Goal: Information Seeking & Learning: Learn about a topic

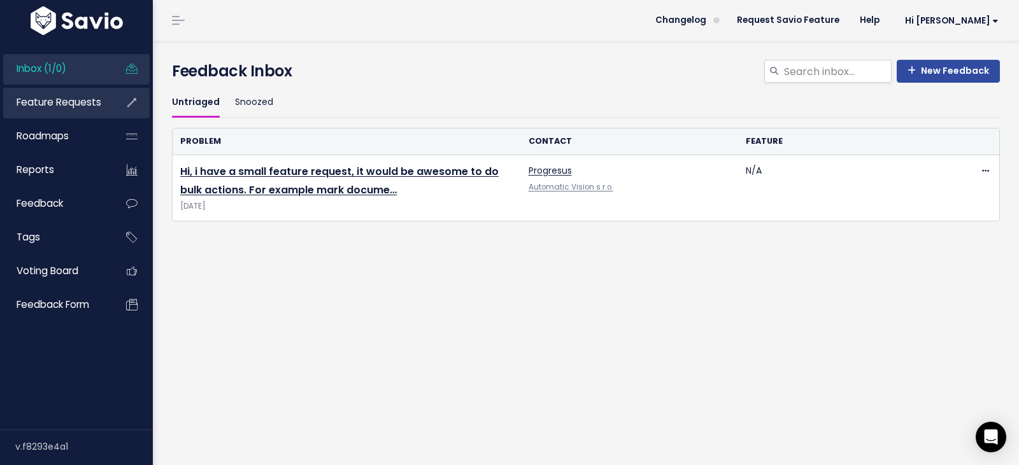
click at [52, 109] on link "Feature Requests" at bounding box center [54, 102] width 102 height 29
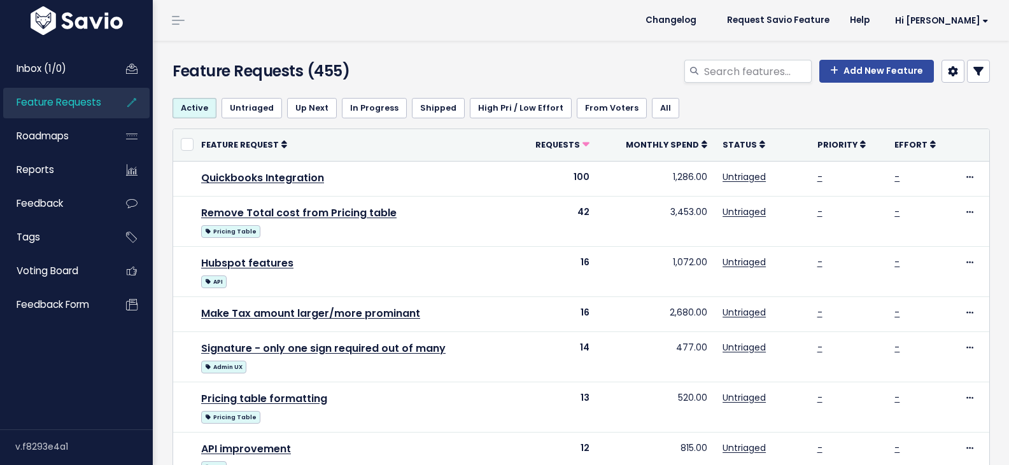
select select
click at [973, 71] on icon at bounding box center [978, 71] width 10 height 10
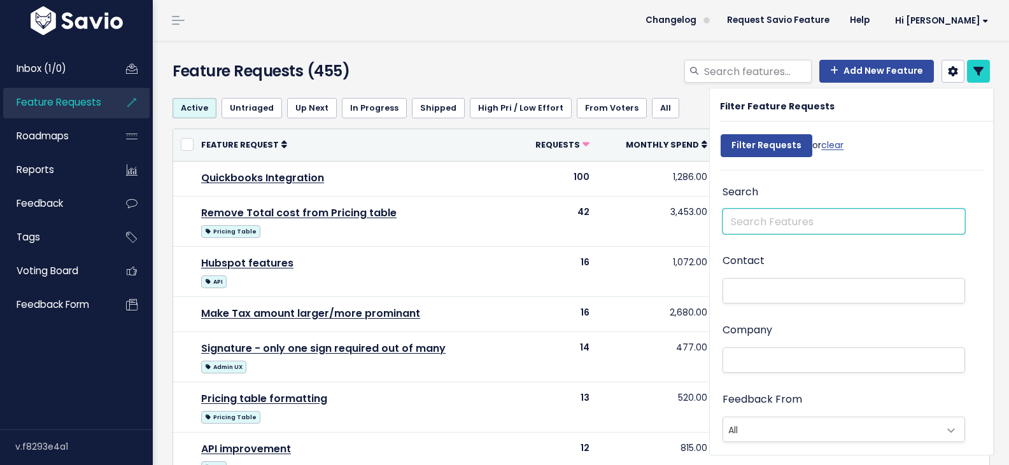
click at [784, 221] on input "text" at bounding box center [844, 221] width 243 height 25
type input "n8n"
click at [721, 134] on input "Filter Requests" at bounding box center [767, 145] width 92 height 23
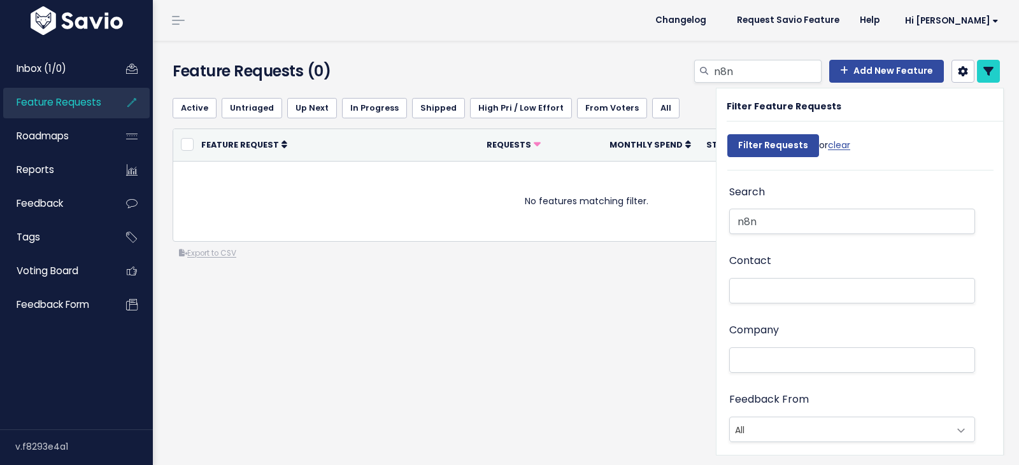
select select
